Goal: Information Seeking & Learning: Understand process/instructions

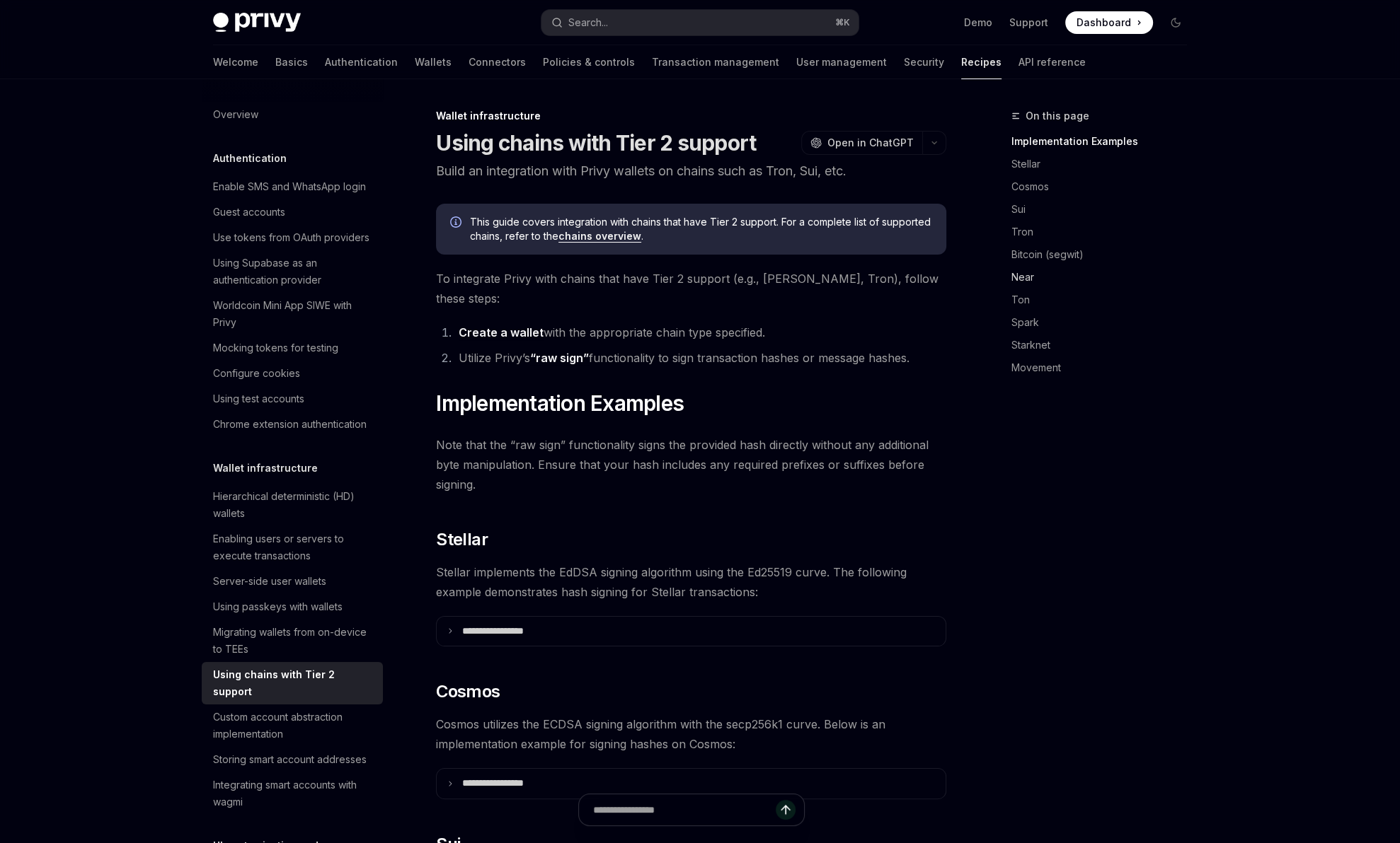
click at [1028, 283] on link "Near" at bounding box center [1105, 277] width 187 height 23
drag, startPoint x: 433, startPoint y: 172, endPoint x: 723, endPoint y: 171, distance: 290.0
click at [738, 172] on p "Build an integration with Privy wallets on chains such as Tron, Sui, etc." at bounding box center [691, 172] width 510 height 20
drag, startPoint x: 569, startPoint y: 277, endPoint x: 651, endPoint y: 289, distance: 82.9
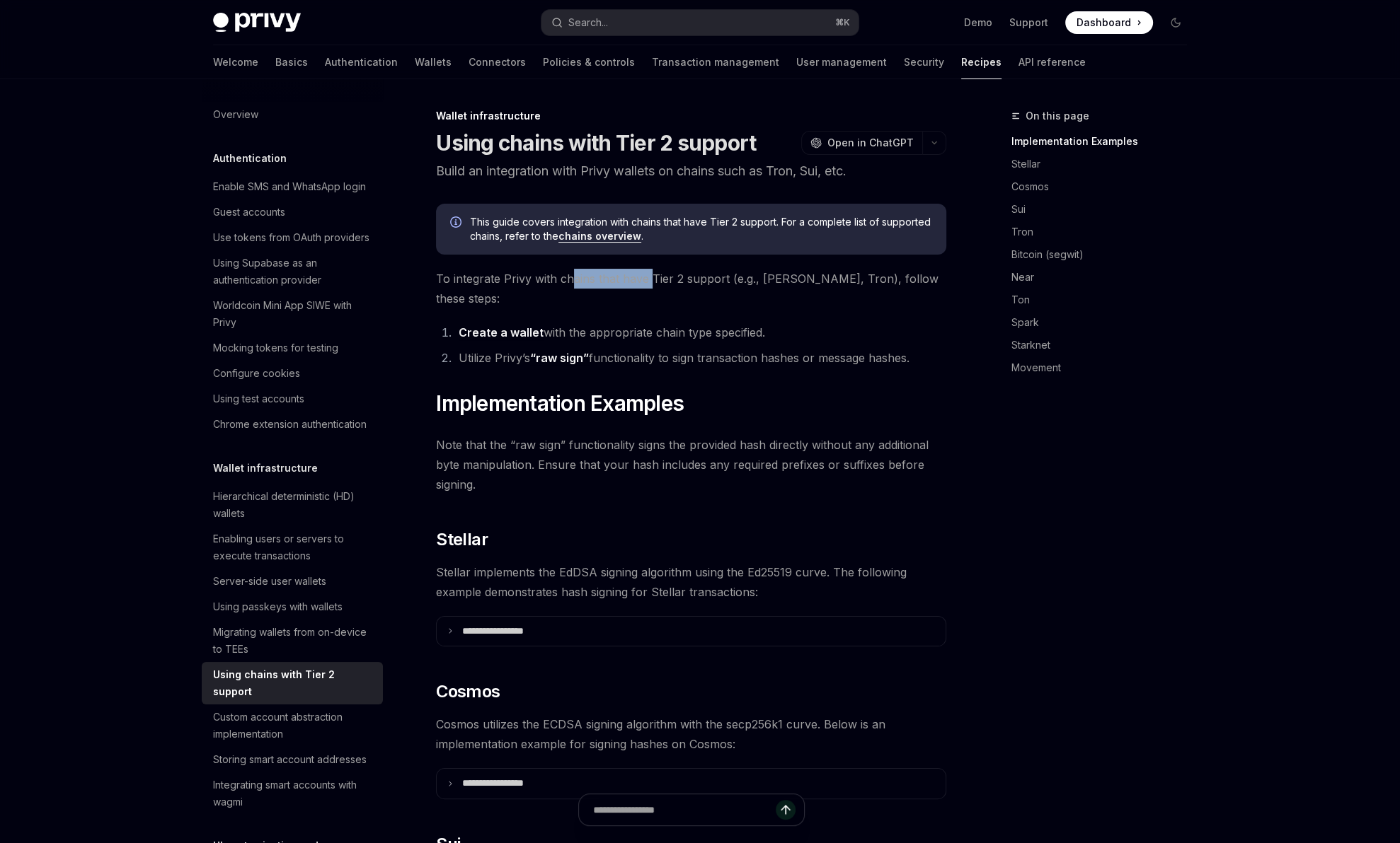
drag, startPoint x: 572, startPoint y: 311, endPoint x: 651, endPoint y: 304, distance: 79.3
click at [651, 323] on li "Create a wallet with the appropriate chain type specified." at bounding box center [700, 333] width 492 height 20
drag, startPoint x: 600, startPoint y: 336, endPoint x: 725, endPoint y: 319, distance: 126.2
click at [724, 323] on ol "Create a wallet with the appropriate chain type specified. Utilize Privy’s “raw…" at bounding box center [691, 345] width 510 height 45
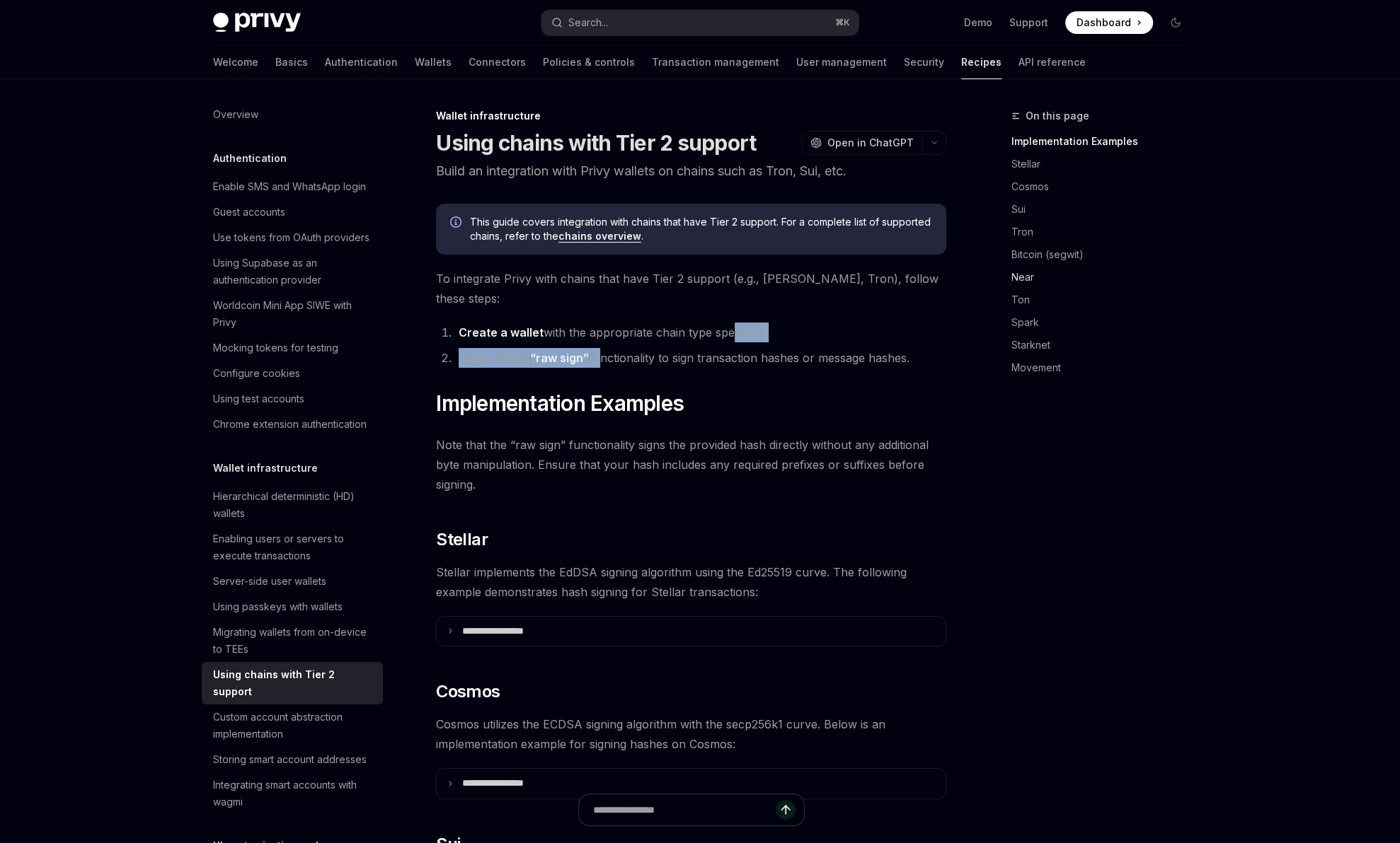
click at [1026, 280] on link "Near" at bounding box center [1105, 277] width 187 height 23
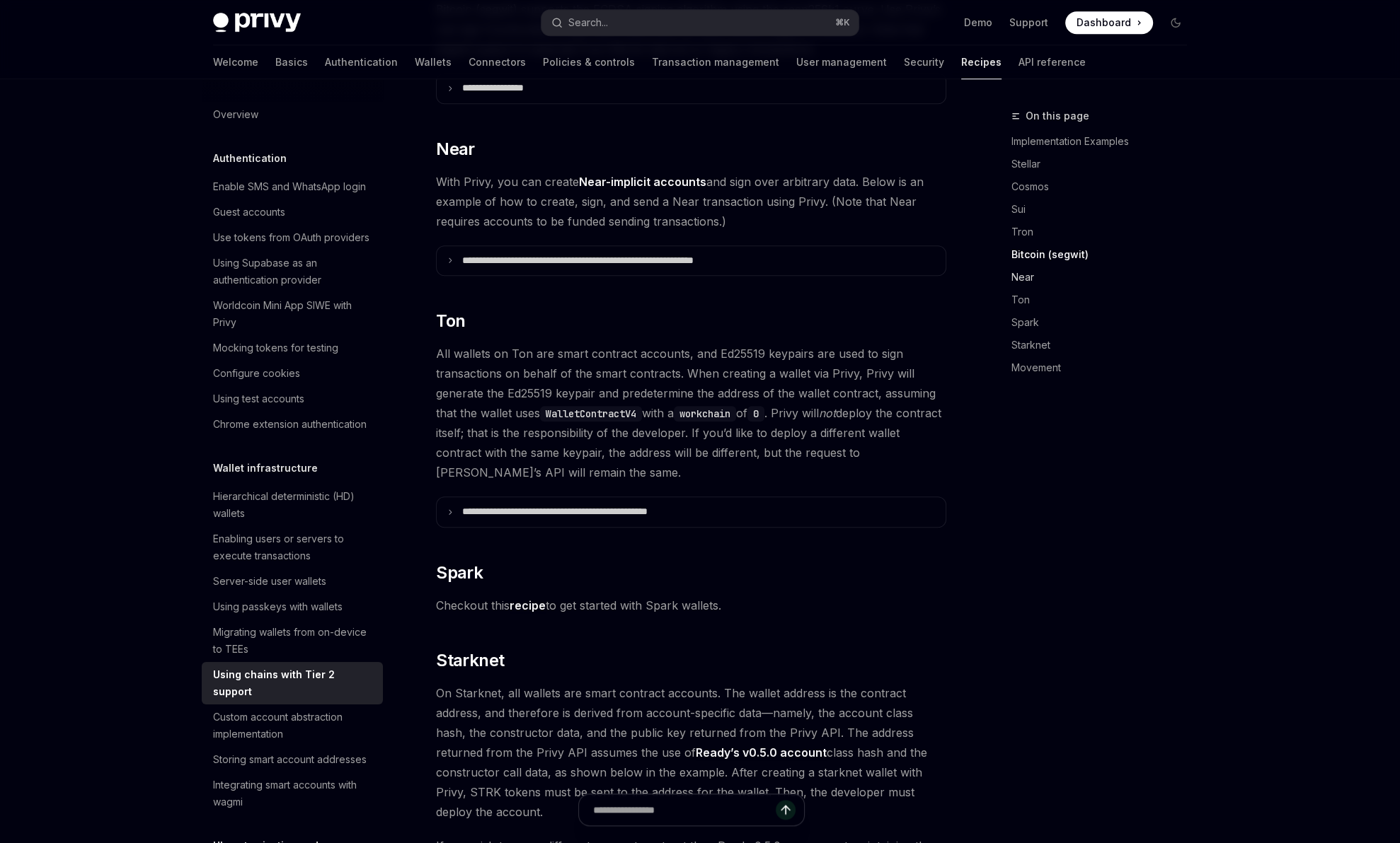
scroll to position [1368, 0]
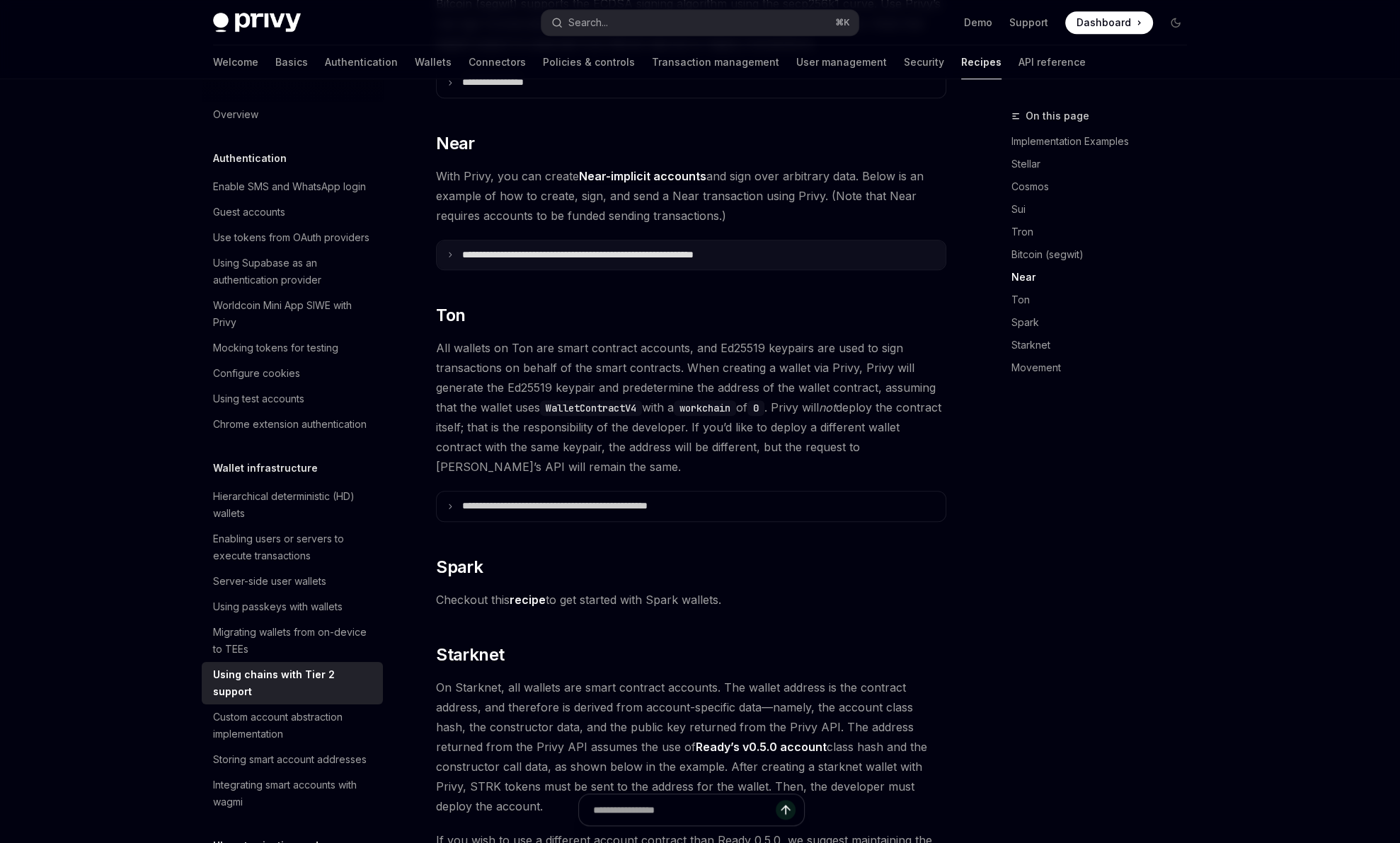
click at [661, 250] on p "**********" at bounding box center [619, 256] width 314 height 13
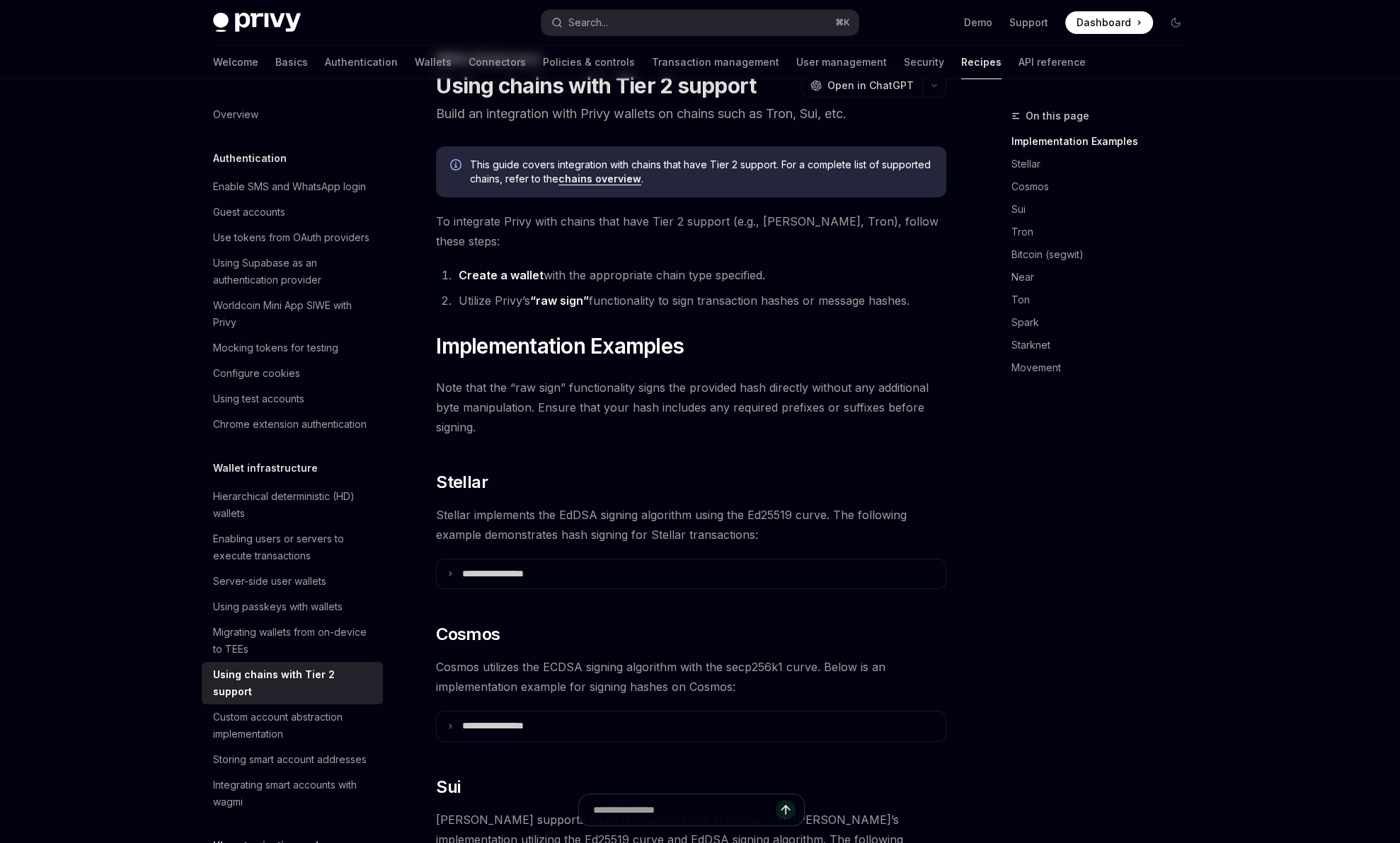
scroll to position [0, 0]
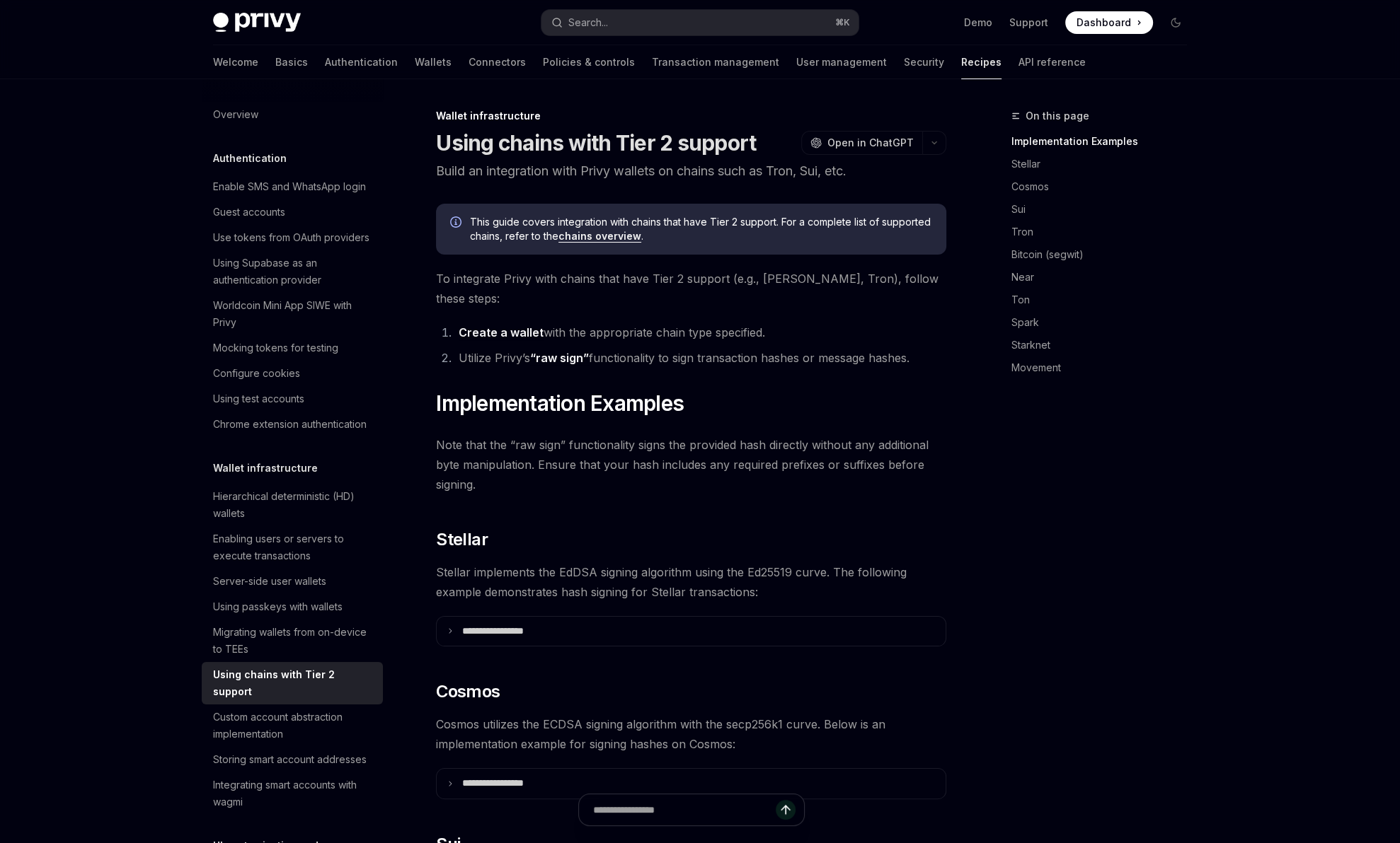
click at [601, 128] on div "Wallet infrastructure Using chains with Tier 2 support OpenAI Open in ChatGPT" at bounding box center [691, 132] width 510 height 47
click at [294, 682] on div "Using chains with Tier 2 support" at bounding box center [294, 683] width 161 height 34
click at [616, 239] on link "chains overview" at bounding box center [600, 237] width 83 height 13
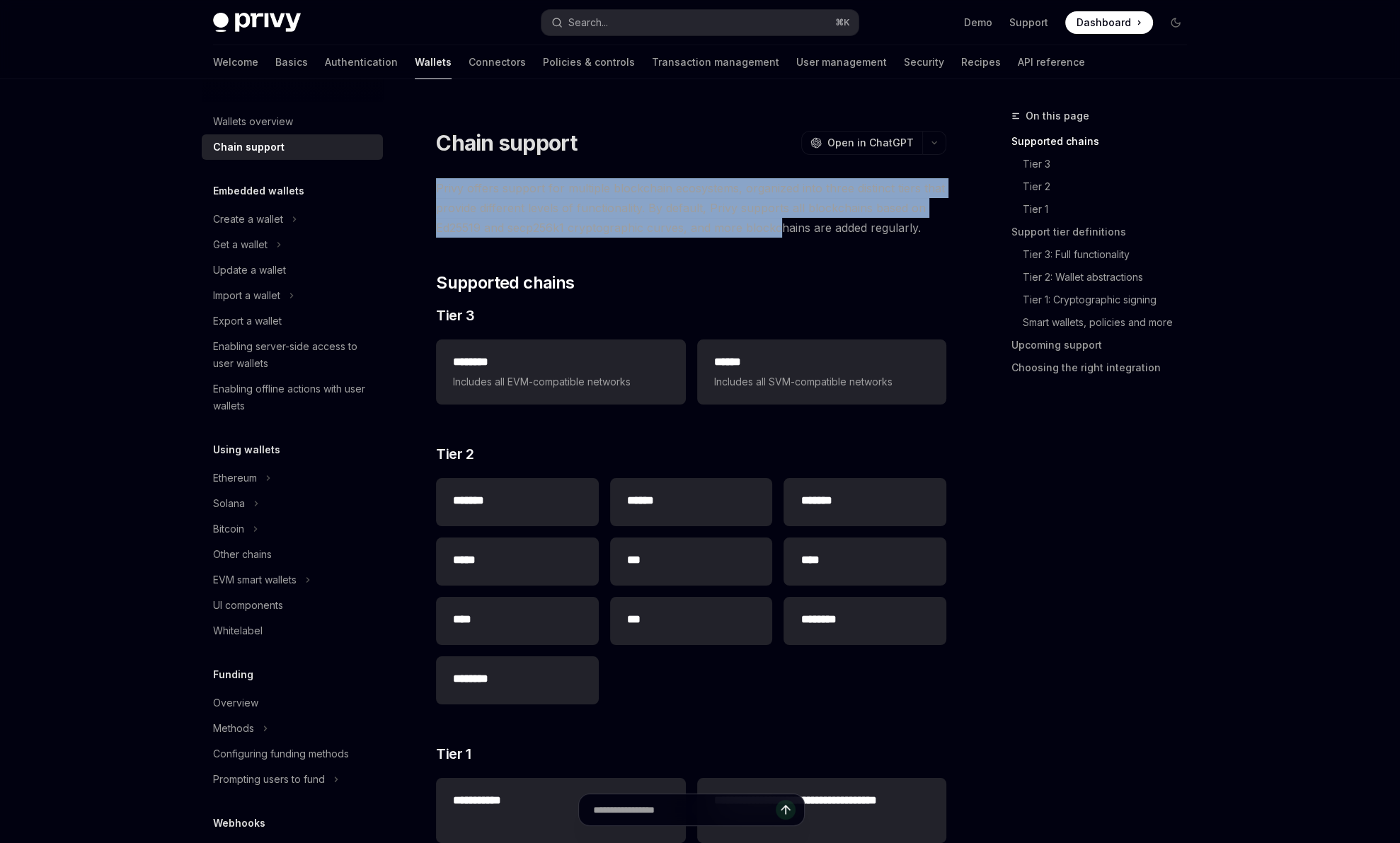
drag, startPoint x: 436, startPoint y: 187, endPoint x: 776, endPoint y: 238, distance: 343.8
click at [775, 237] on span "Privy offers support for multiple blockchain ecosystems, organized into three d…" at bounding box center [691, 207] width 510 height 60
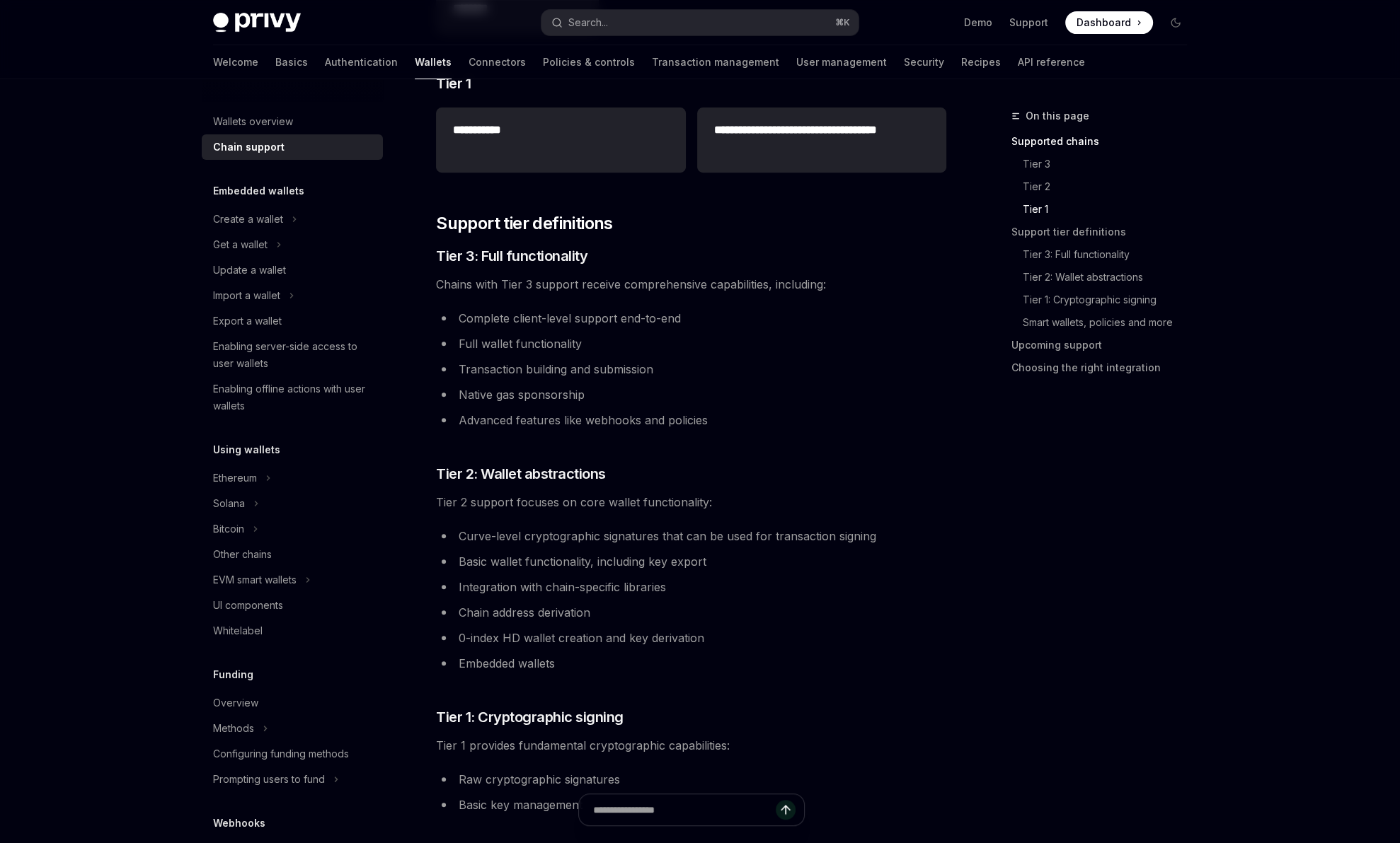
scroll to position [672, 0]
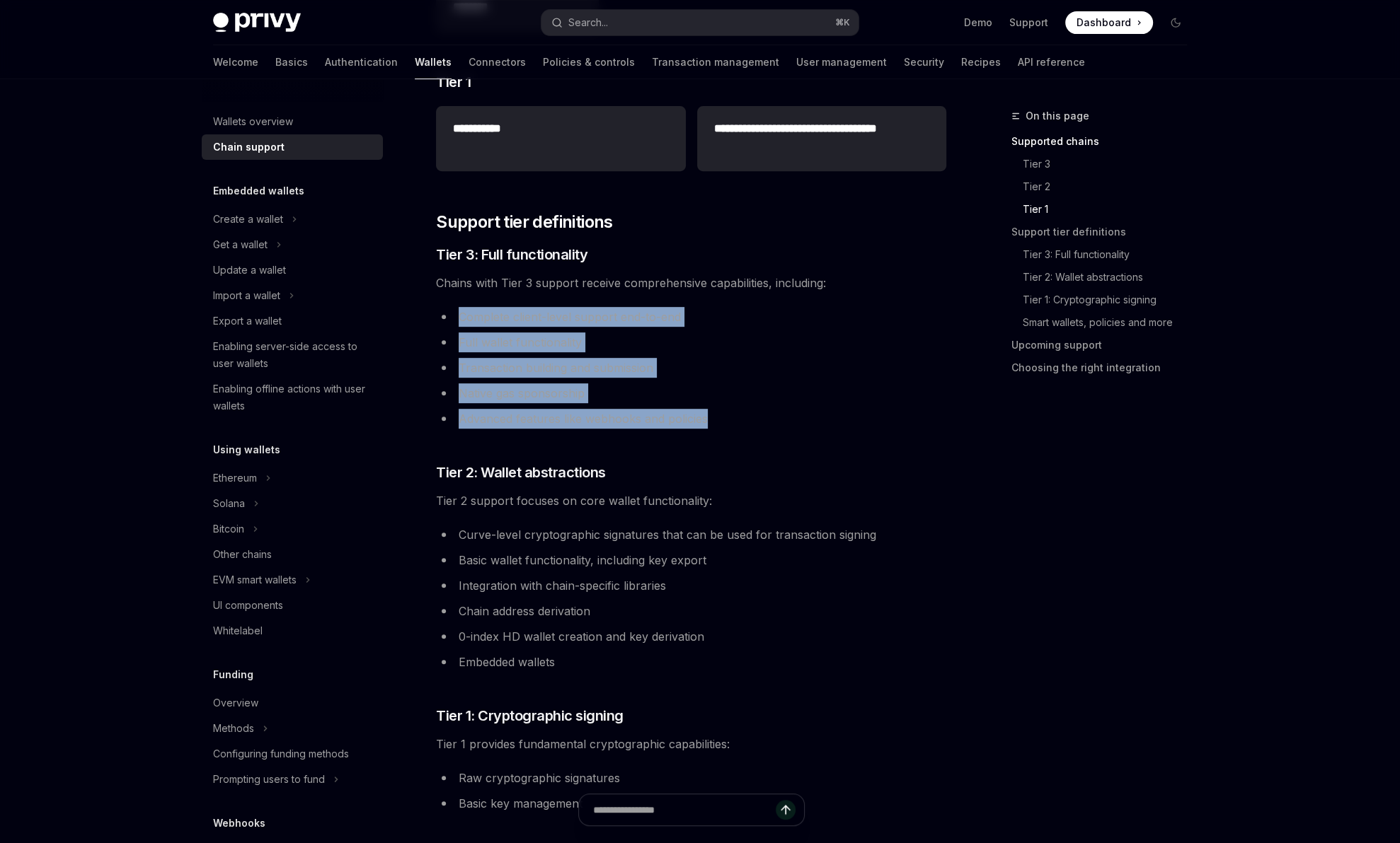
drag, startPoint x: 446, startPoint y: 308, endPoint x: 770, endPoint y: 426, distance: 344.8
click at [769, 426] on ul "Complete client-level support end-to-end Full wallet functionality Transaction …" at bounding box center [691, 368] width 510 height 122
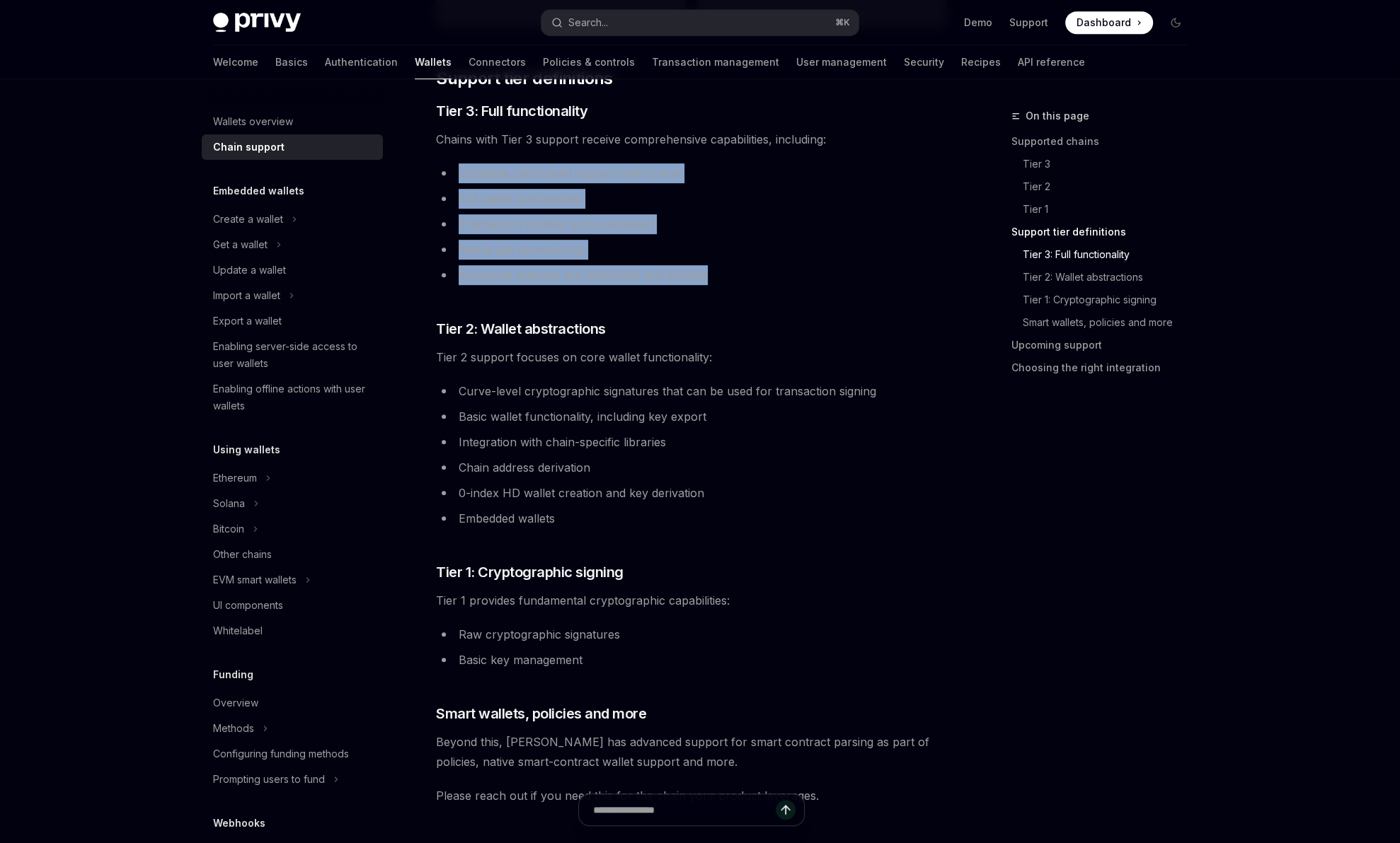
scroll to position [818, 0]
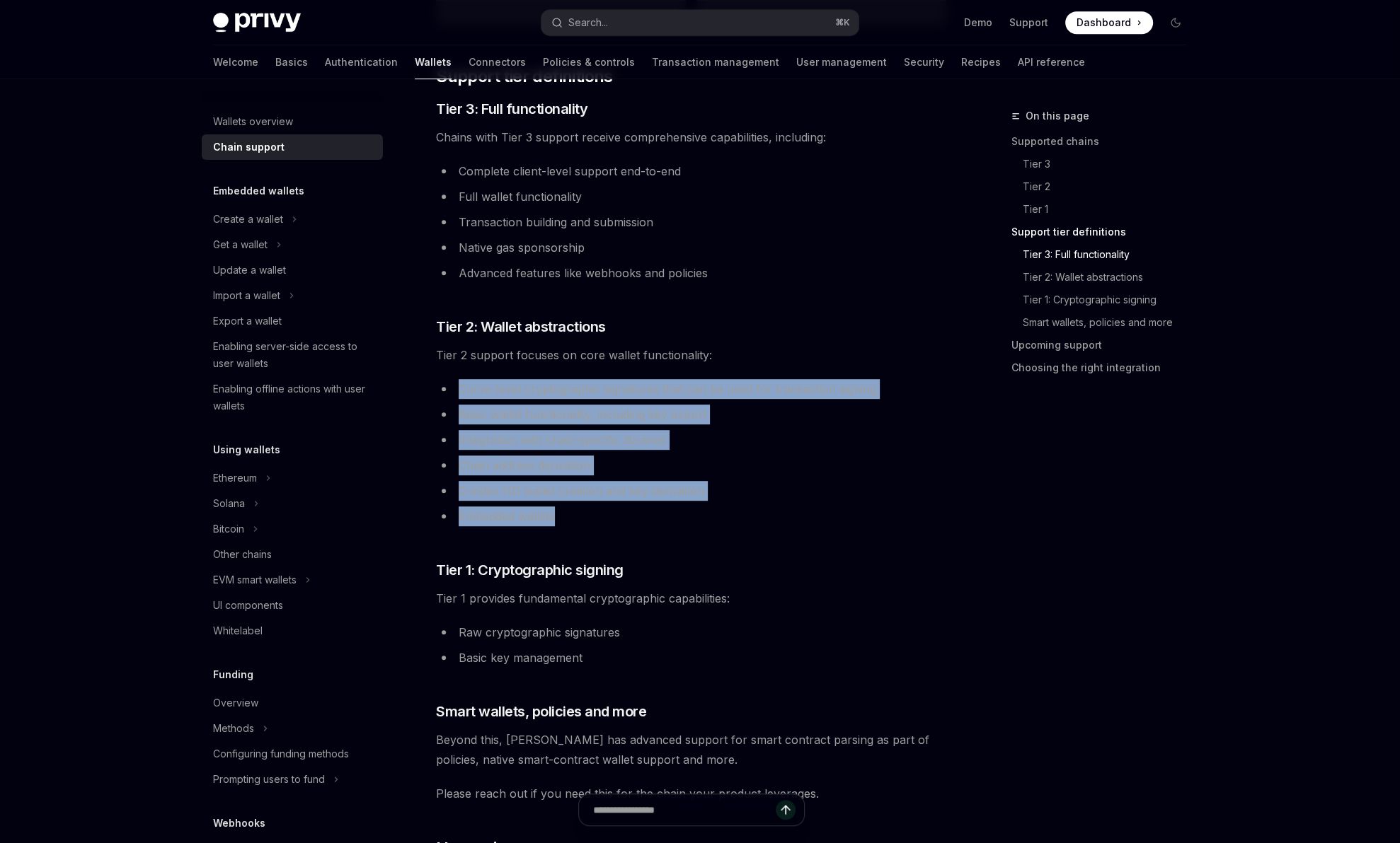
drag, startPoint x: 438, startPoint y: 383, endPoint x: 766, endPoint y: 516, distance: 353.9
click at [766, 516] on ul "Curve-level cryptographic signatures that can be used for transaction signing B…" at bounding box center [691, 452] width 510 height 147
click at [766, 516] on li "Embedded wallets" at bounding box center [691, 516] width 510 height 20
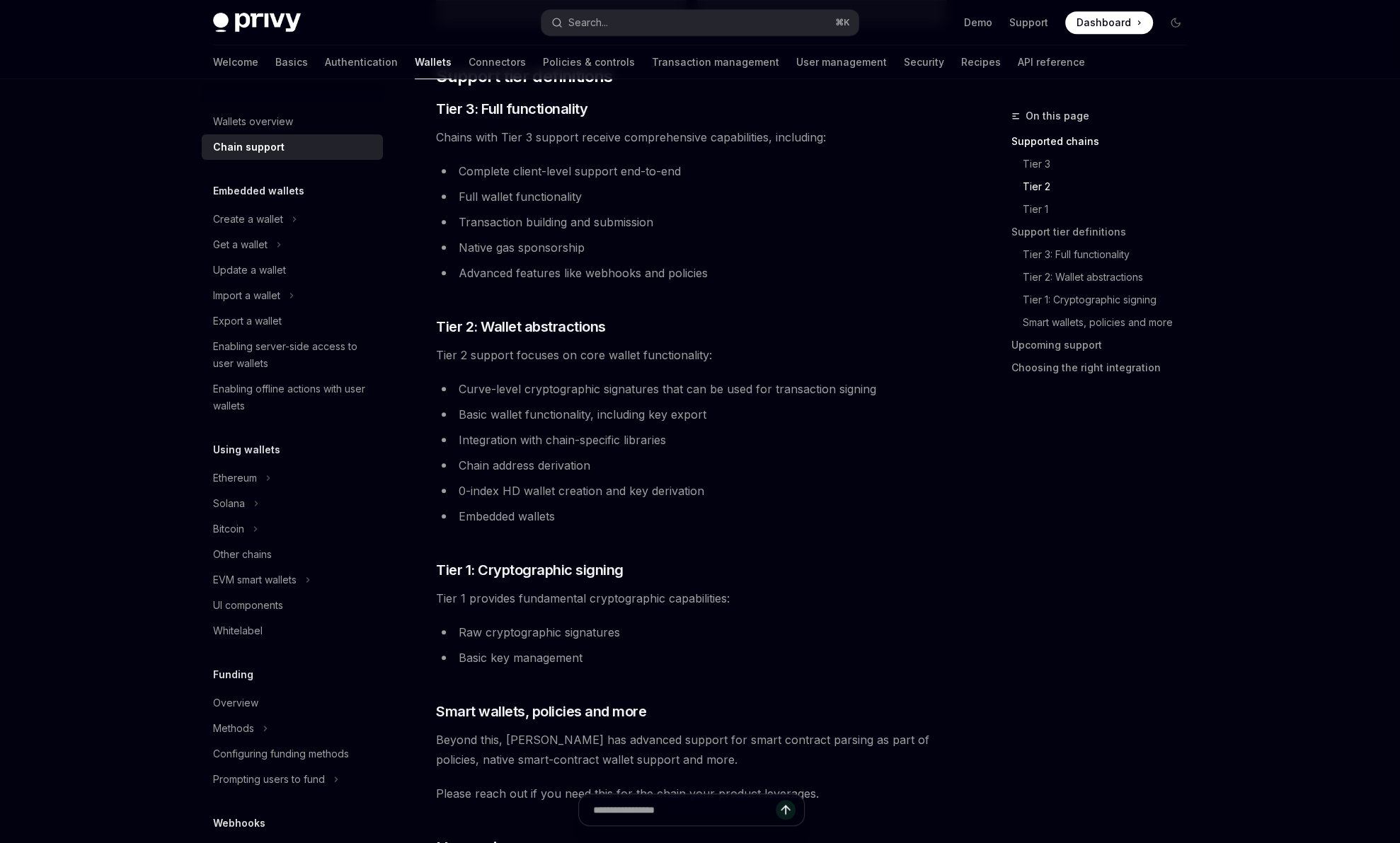
scroll to position [0, 0]
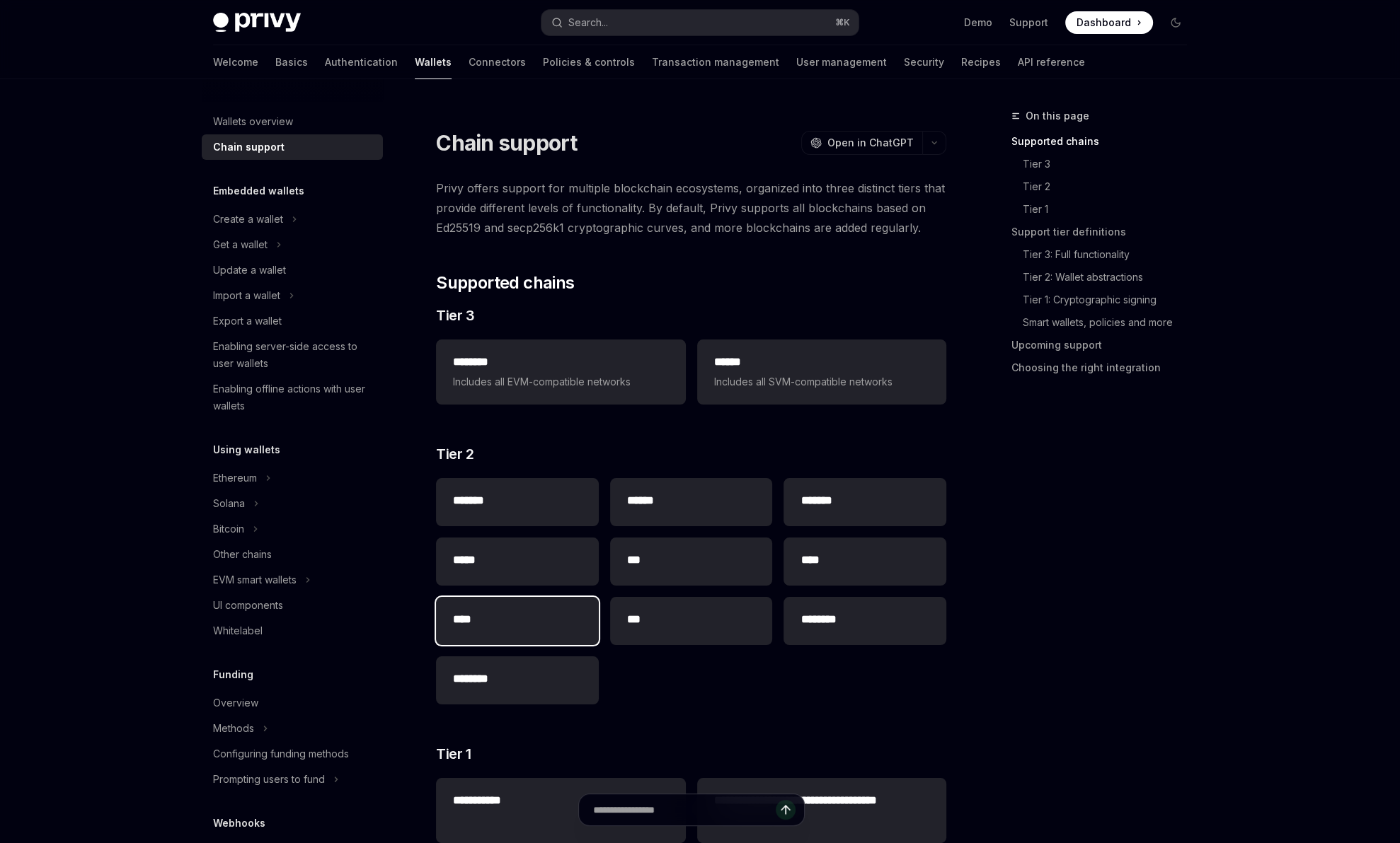
click at [500, 628] on div "****" at bounding box center [517, 621] width 162 height 48
type textarea "*"
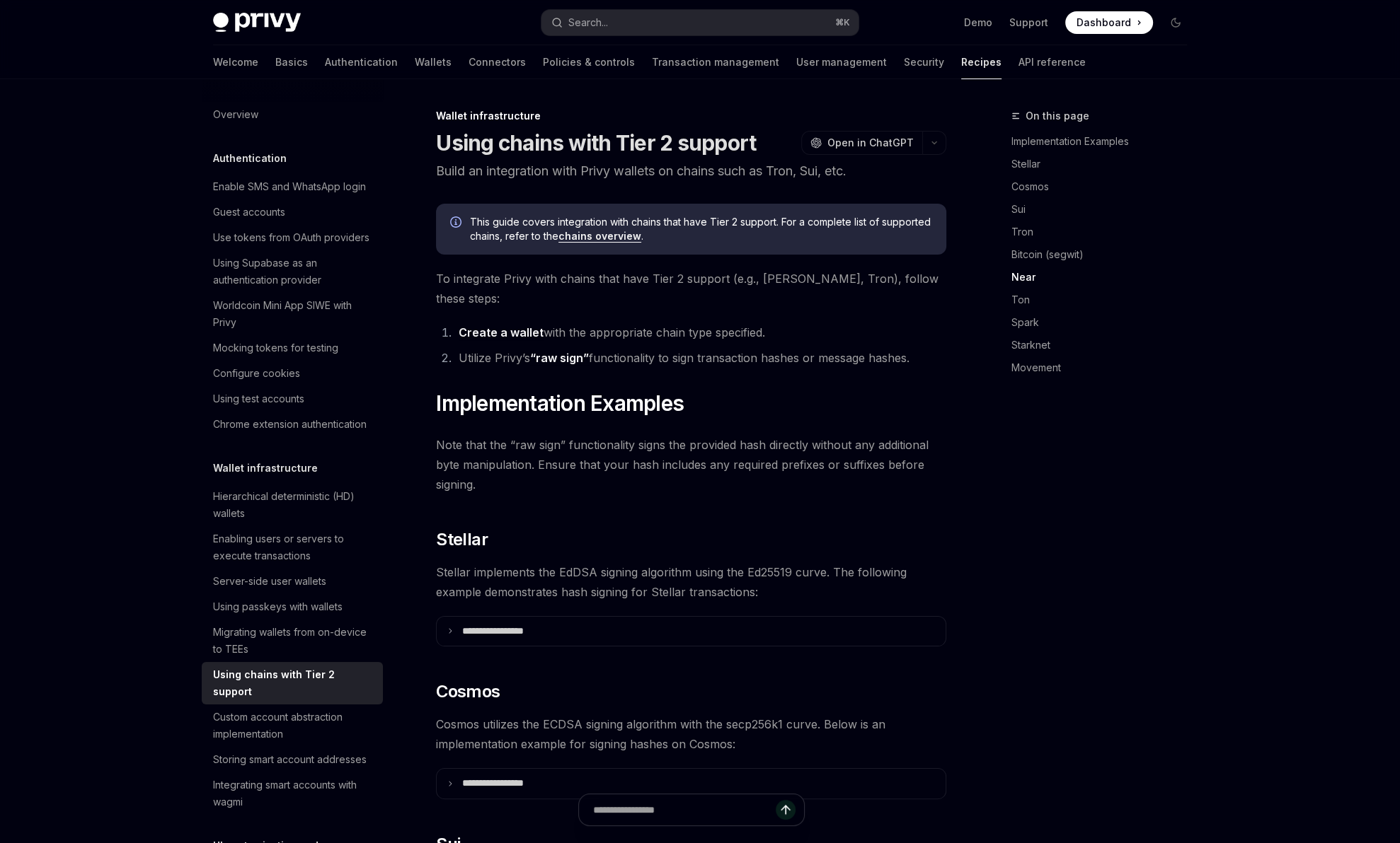
scroll to position [1368, 0]
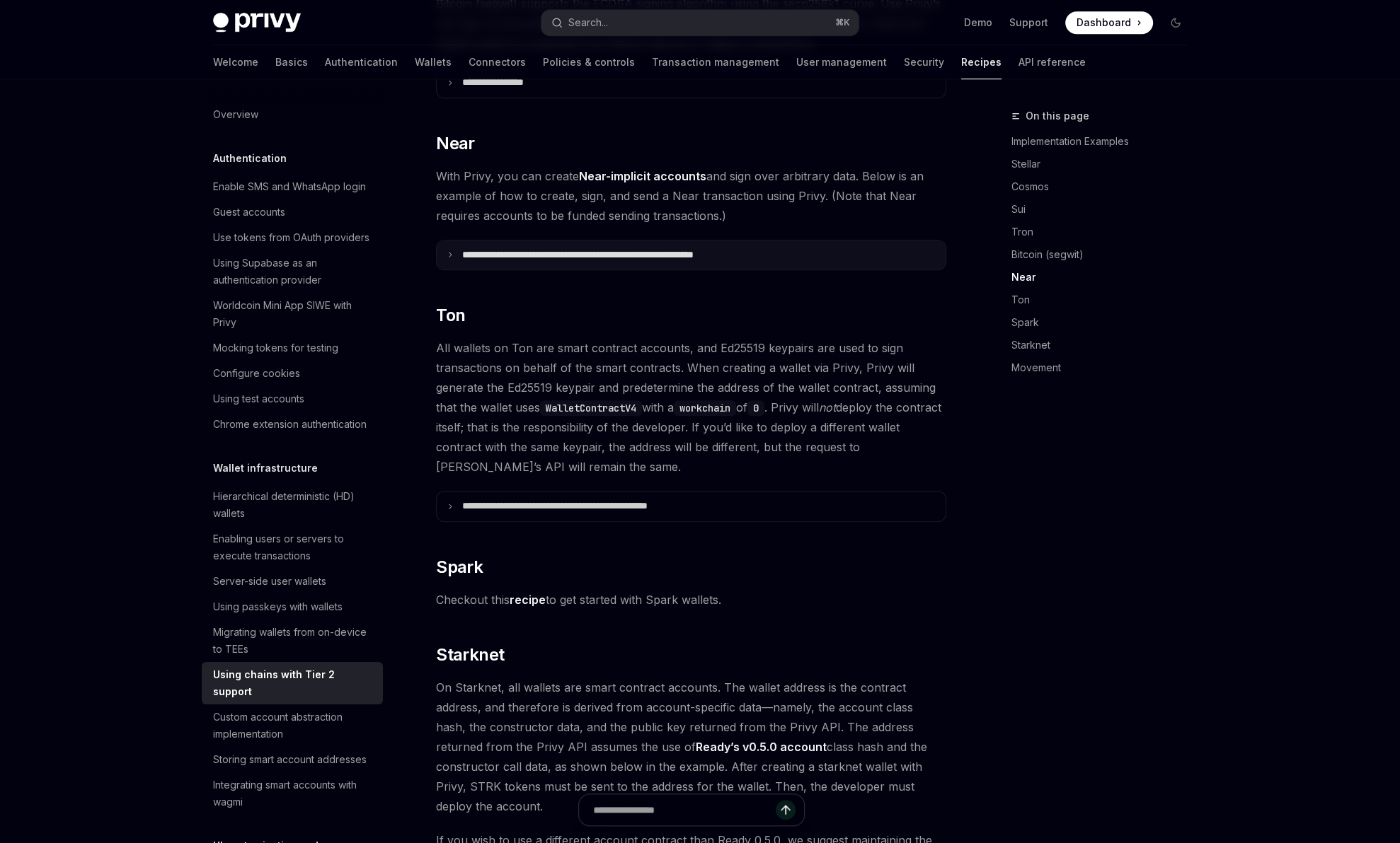
click at [626, 240] on summary "**********" at bounding box center [691, 255] width 509 height 29
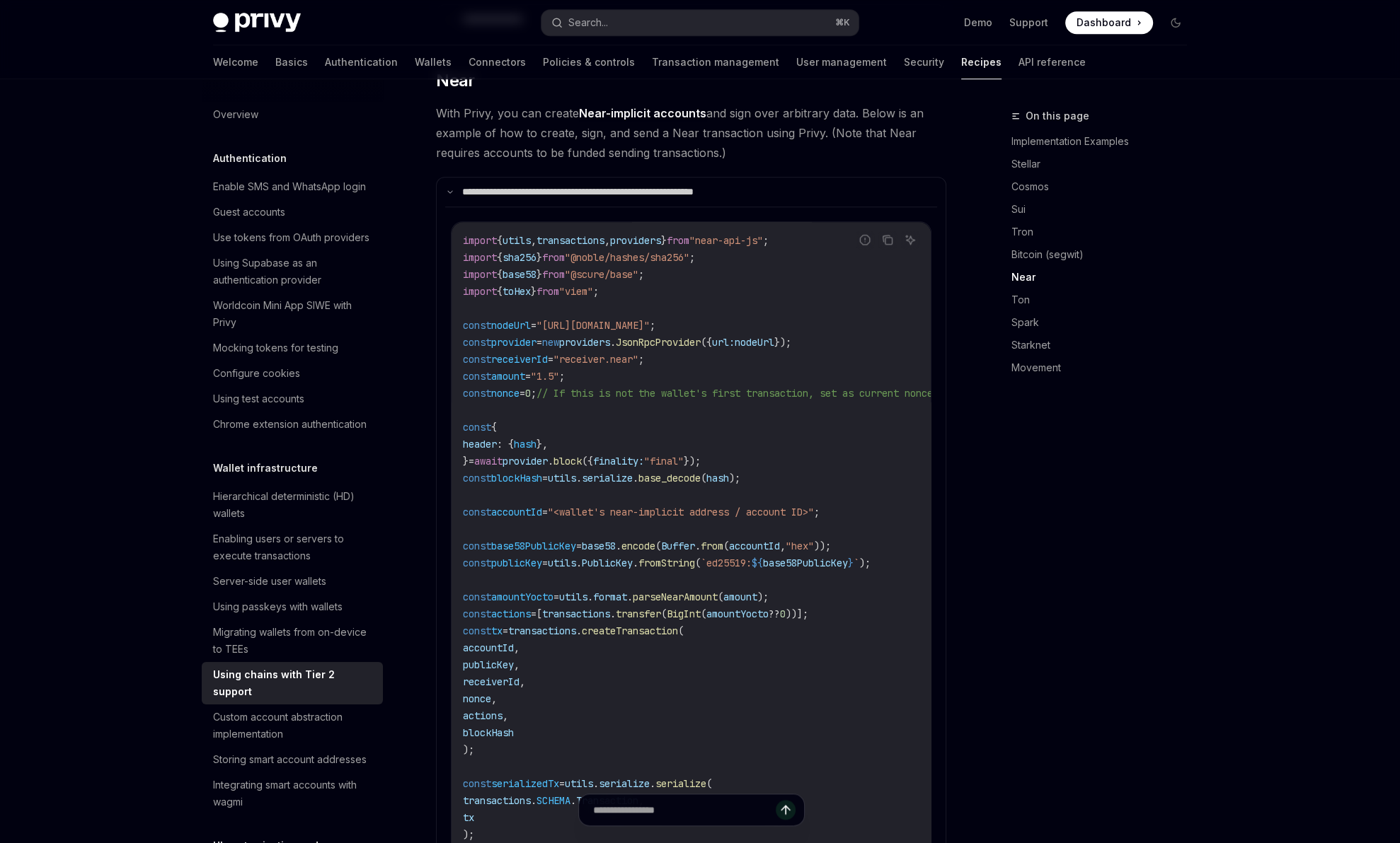
scroll to position [1433, 0]
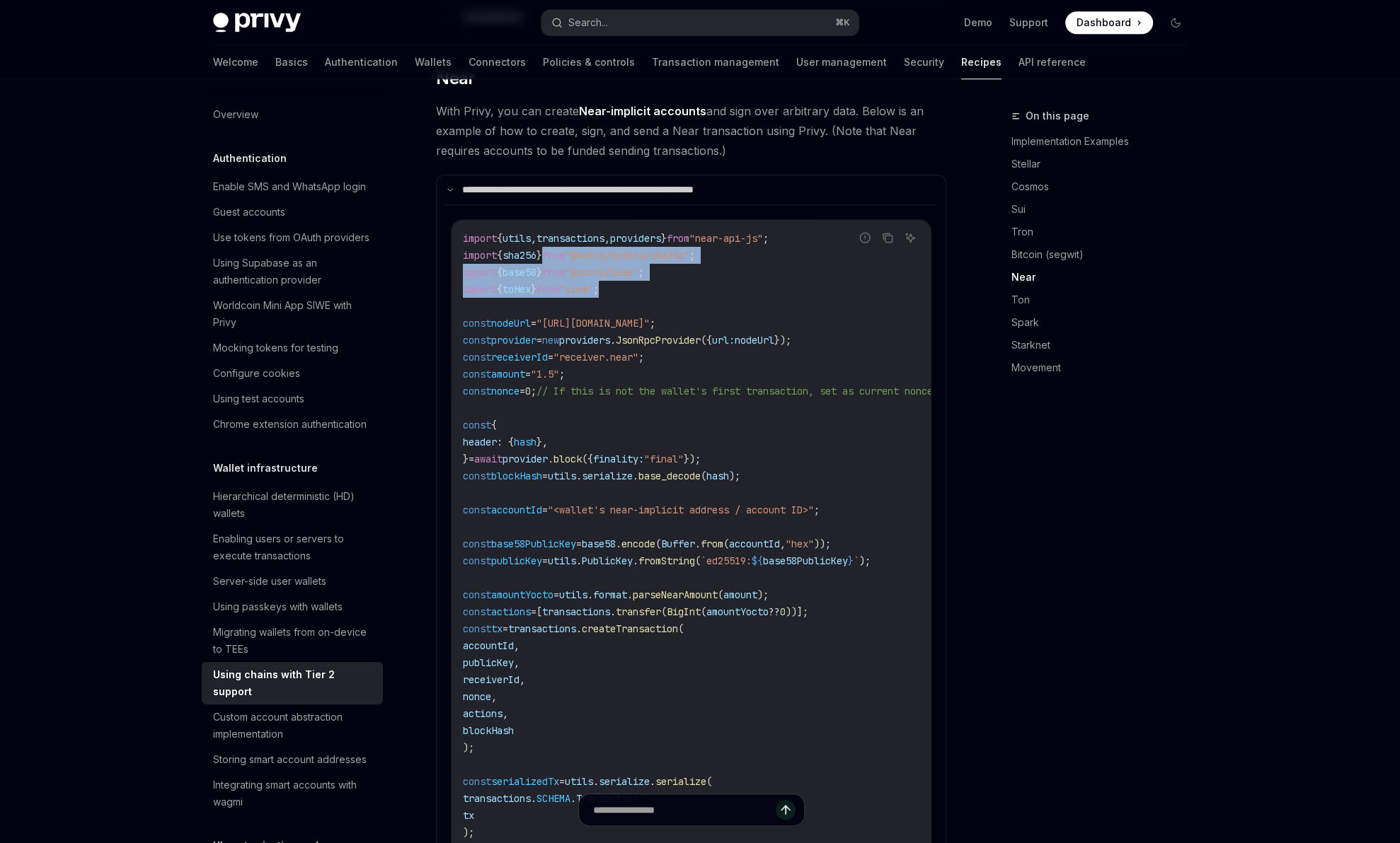
drag, startPoint x: 666, startPoint y: 266, endPoint x: 568, endPoint y: 234, distance: 103.1
click at [568, 234] on code "import { utils , transactions , providers } from "near-api-js" ; import { sha25…" at bounding box center [714, 680] width 504 height 900
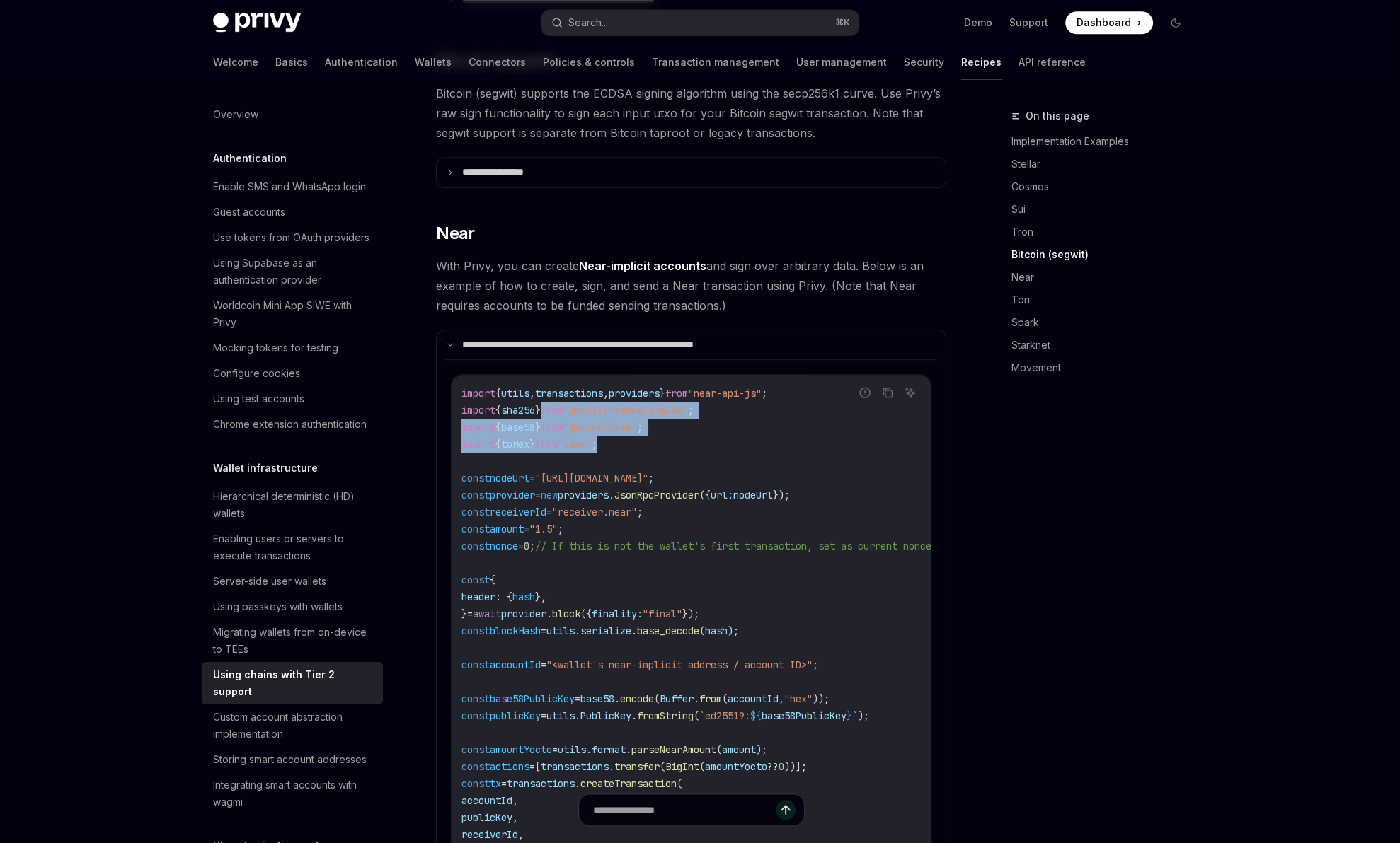
scroll to position [1277, 0]
click at [717, 257] on span "With Privy, you can create Near-implicit accounts and sign over arbitrary data.…" at bounding box center [691, 286] width 510 height 60
